Goal: Transaction & Acquisition: Purchase product/service

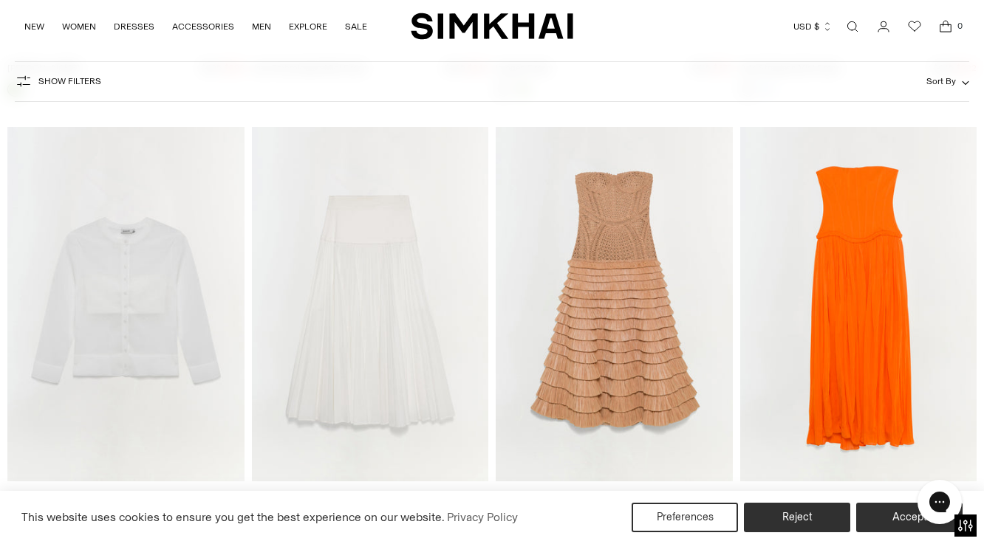
scroll to position [14224, 0]
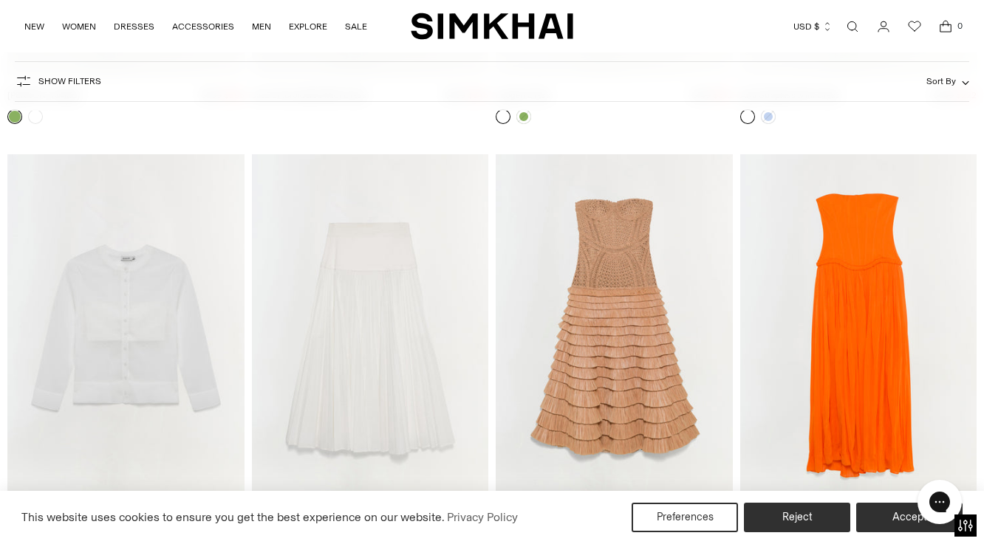
click at [0, 0] on img "Adalys Strapless Jersey Dress" at bounding box center [0, 0] width 0 height 0
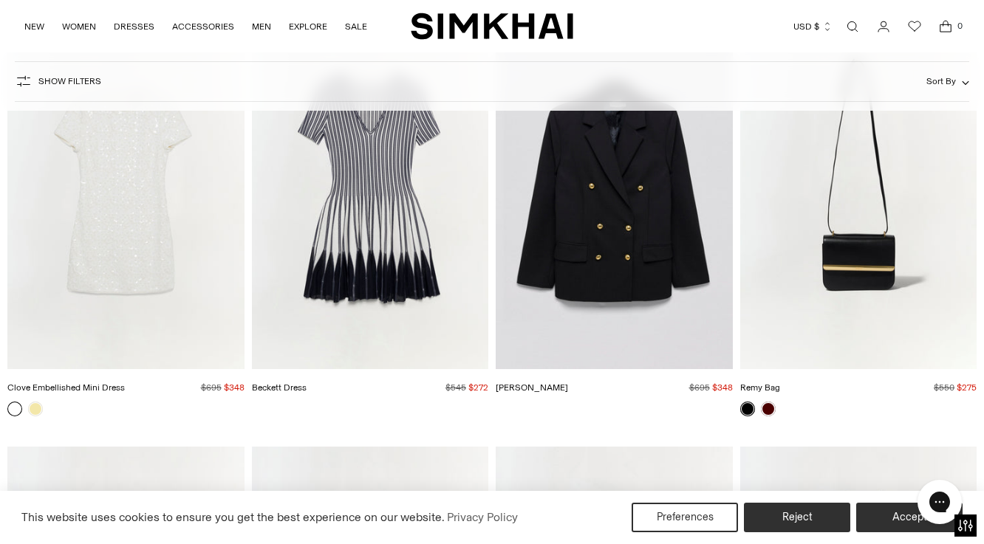
scroll to position [3204, 0]
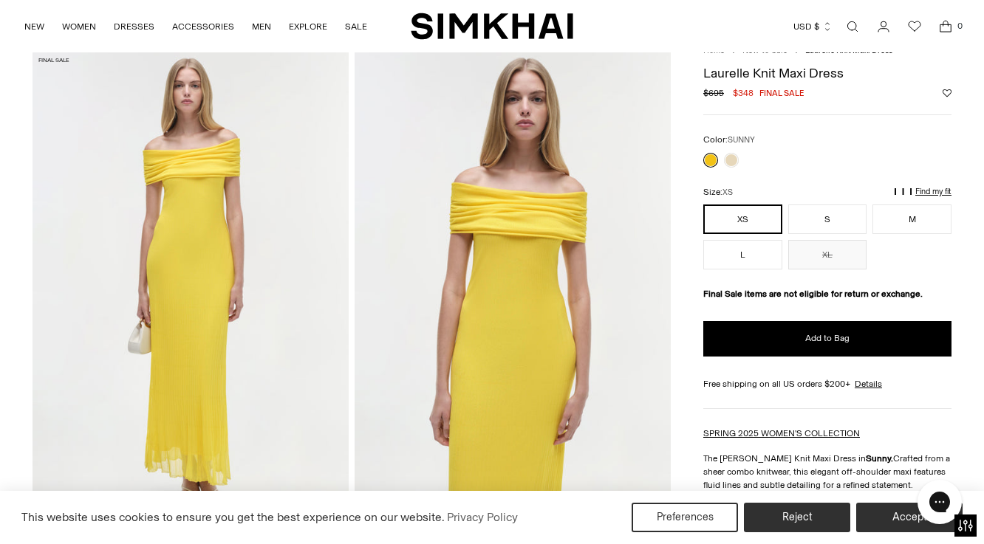
scroll to position [59, 0]
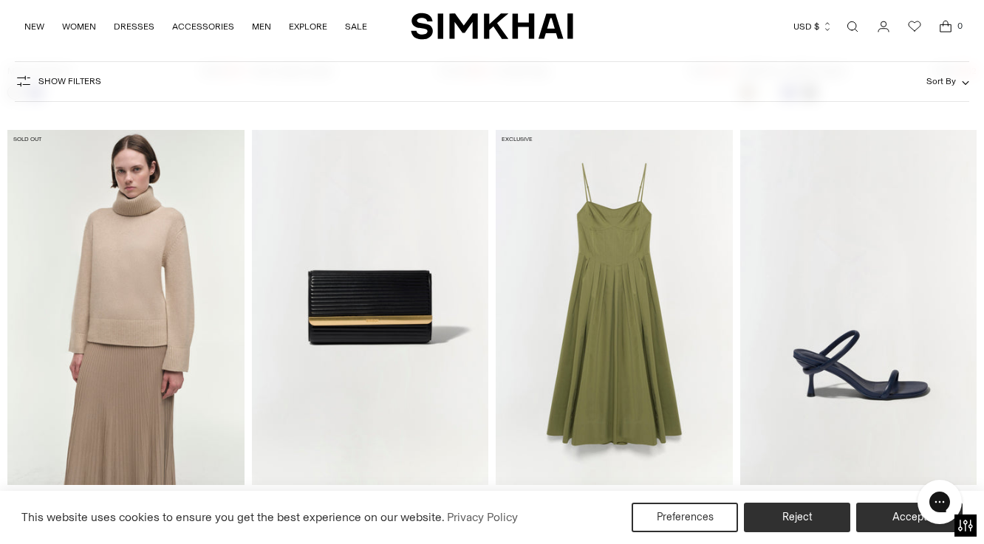
scroll to position [15540, 0]
